Goal: Task Accomplishment & Management: Manage account settings

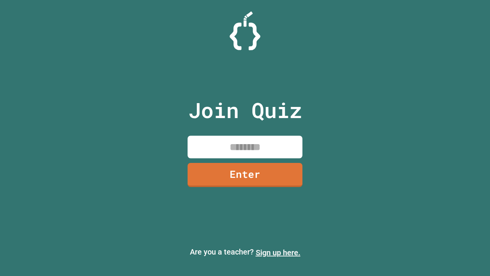
click at [278, 252] on link "Sign up here." at bounding box center [278, 252] width 45 height 9
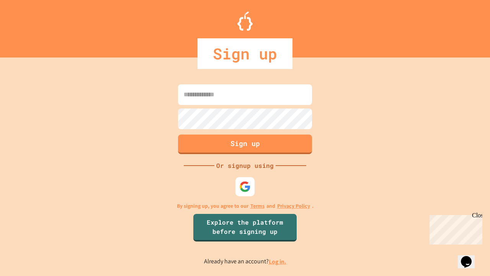
click at [278, 261] on link "Log in." at bounding box center [278, 261] width 18 height 8
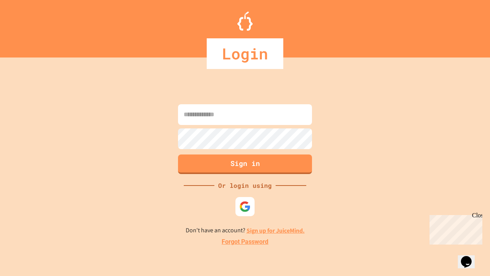
click at [245, 241] on link "Forgot Password" at bounding box center [245, 241] width 47 height 9
